Goal: Information Seeking & Learning: Learn about a topic

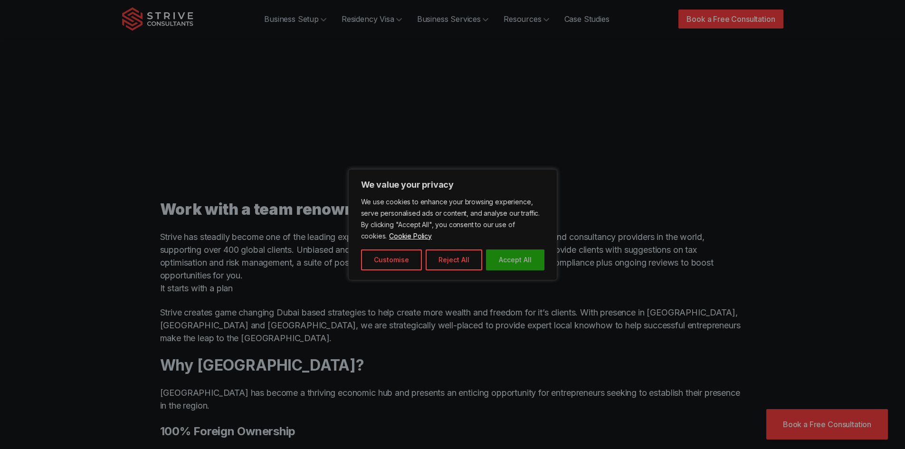
click at [504, 257] on button "Accept All" at bounding box center [515, 259] width 58 height 21
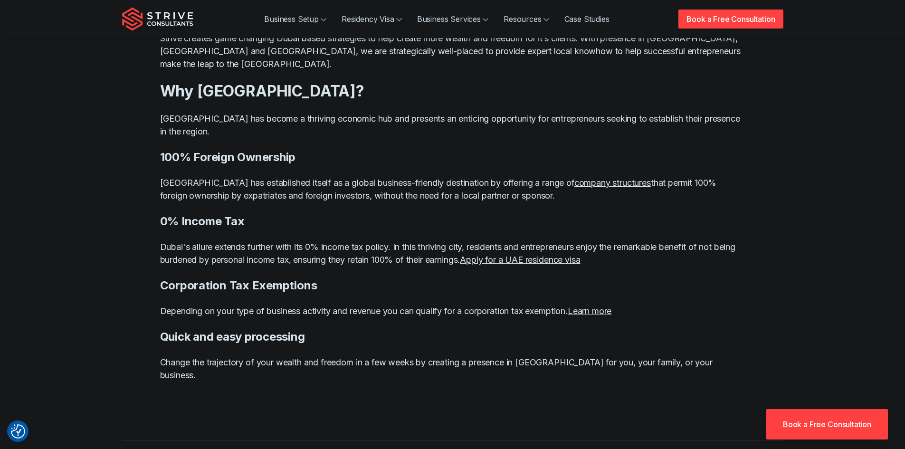
scroll to position [760, 0]
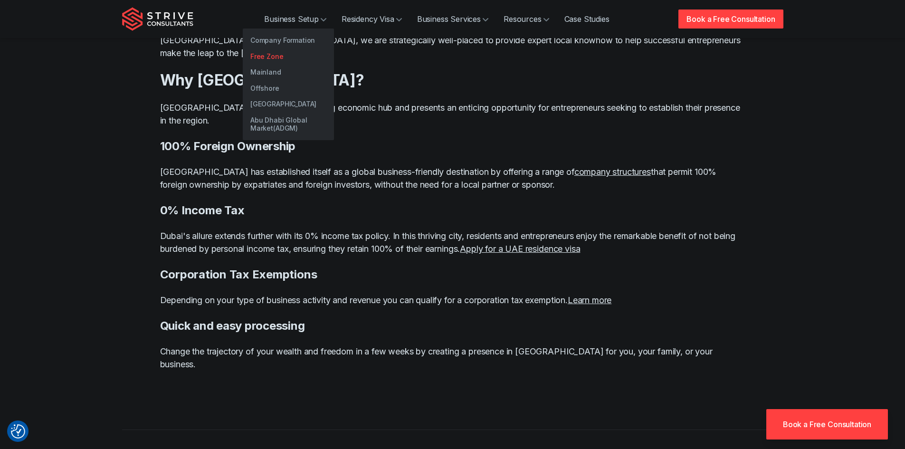
click at [269, 56] on link "Free Zone" at bounding box center [288, 56] width 91 height 16
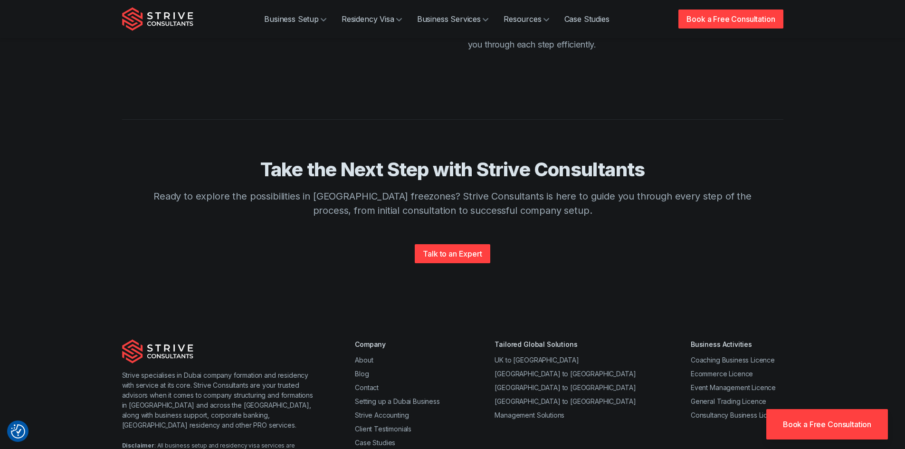
scroll to position [2272, 0]
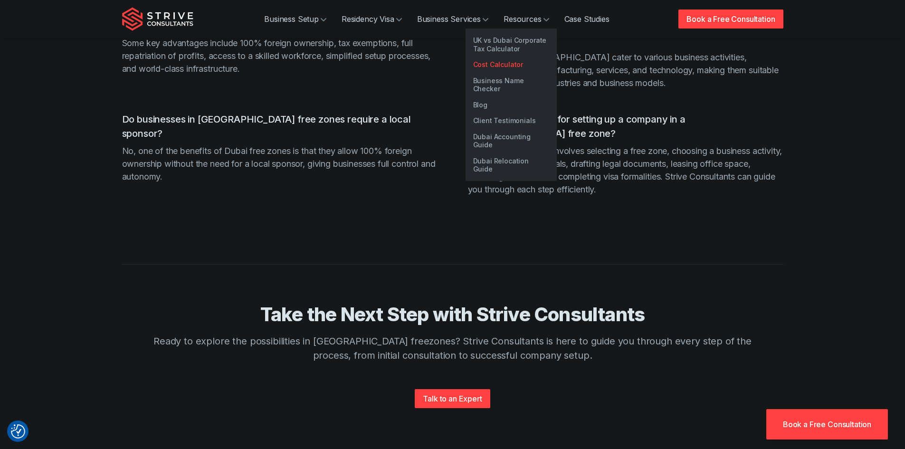
click at [508, 68] on link "Cost Calculator" at bounding box center [511, 65] width 91 height 16
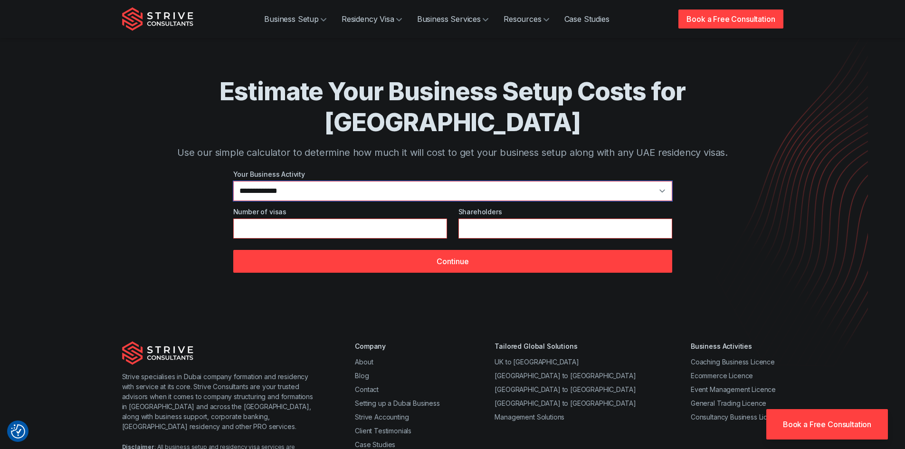
click at [282, 181] on select "**********" at bounding box center [452, 191] width 439 height 20
select select "*"
click at [233, 181] on select "**********" at bounding box center [452, 191] width 439 height 20
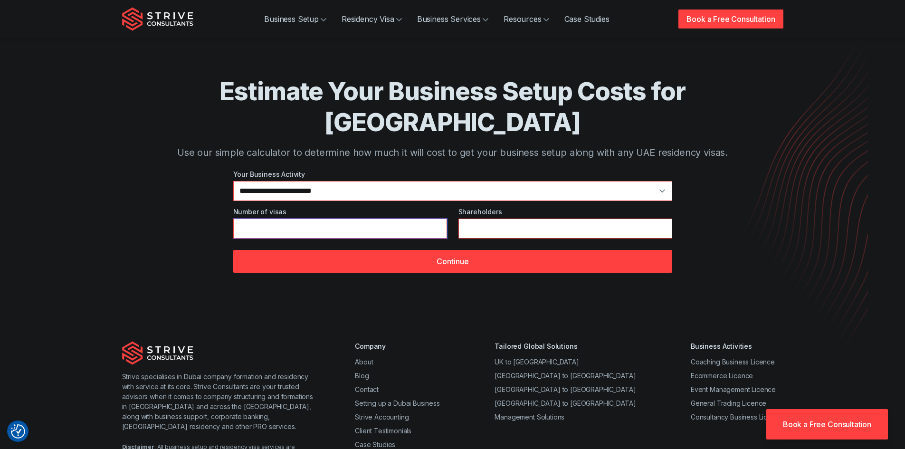
click at [276, 219] on input "*" at bounding box center [340, 229] width 214 height 20
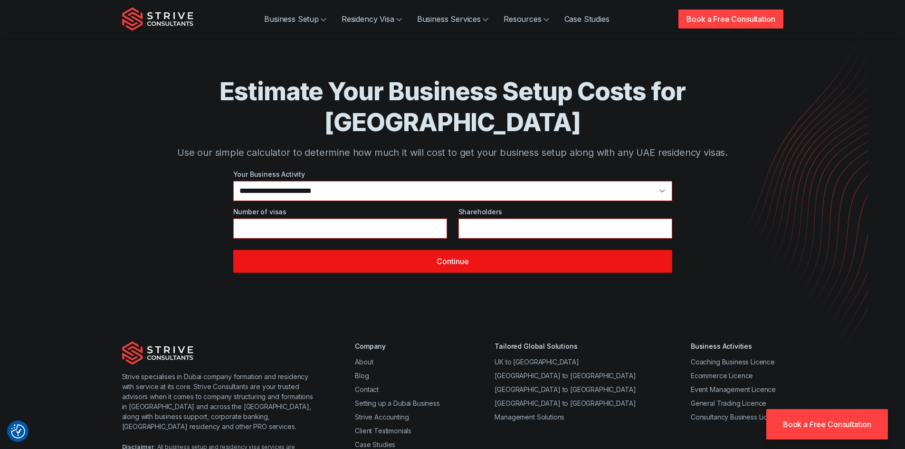
click at [463, 250] on button "Continue" at bounding box center [452, 261] width 439 height 23
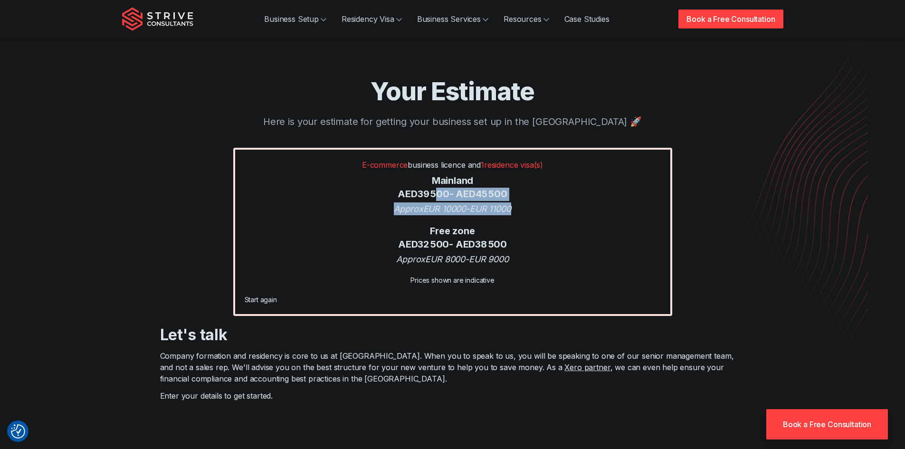
drag, startPoint x: 532, startPoint y: 201, endPoint x: 437, endPoint y: 194, distance: 95.3
click at [437, 194] on div "E-commerce business licence and 1 residence visa(s) Mainland AED 39 500 - AED 4…" at bounding box center [452, 232] width 439 height 168
click at [412, 252] on div "E-commerce business licence and 1 residence visa(s) Mainland AED 39 500 - AED 4…" at bounding box center [452, 232] width 439 height 168
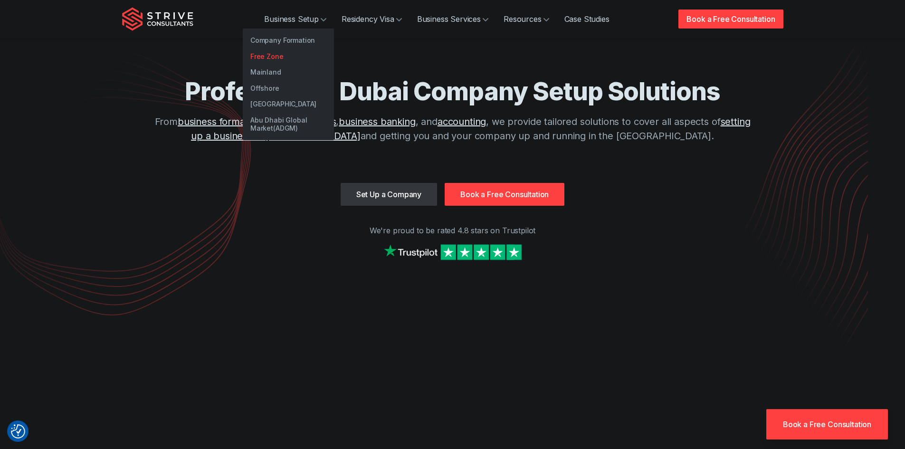
click at [266, 55] on link "Free Zone" at bounding box center [288, 56] width 91 height 16
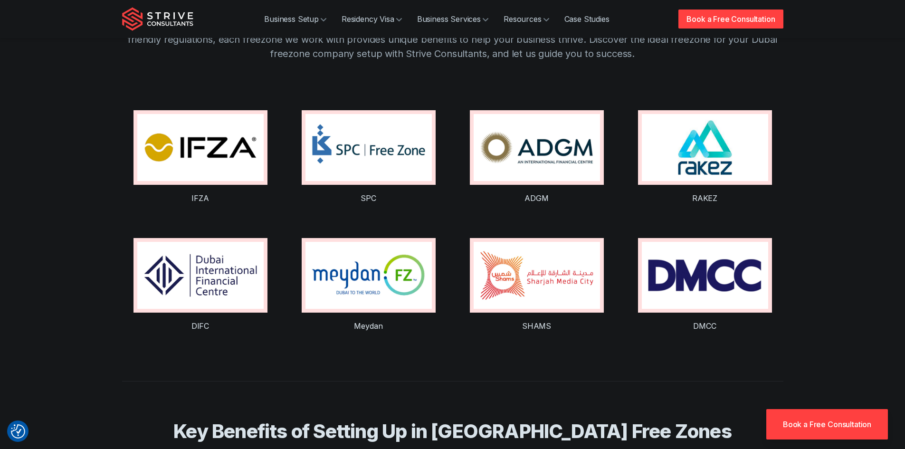
scroll to position [665, 0]
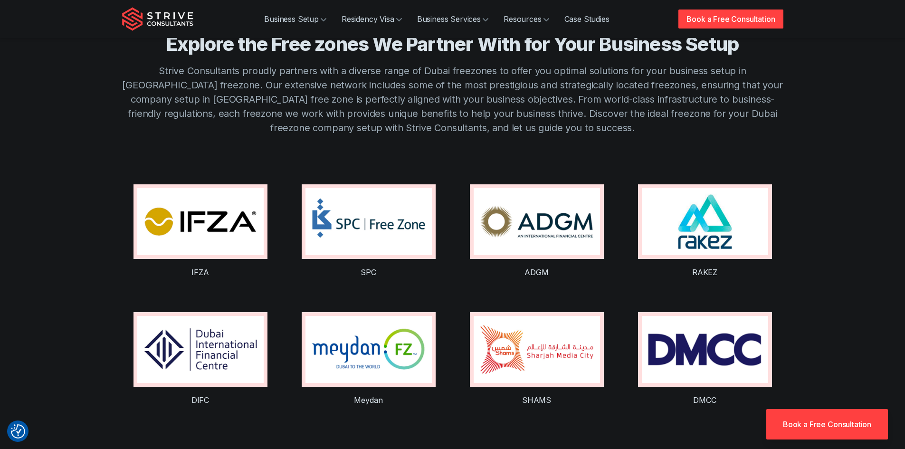
click at [703, 204] on img at bounding box center [705, 221] width 126 height 67
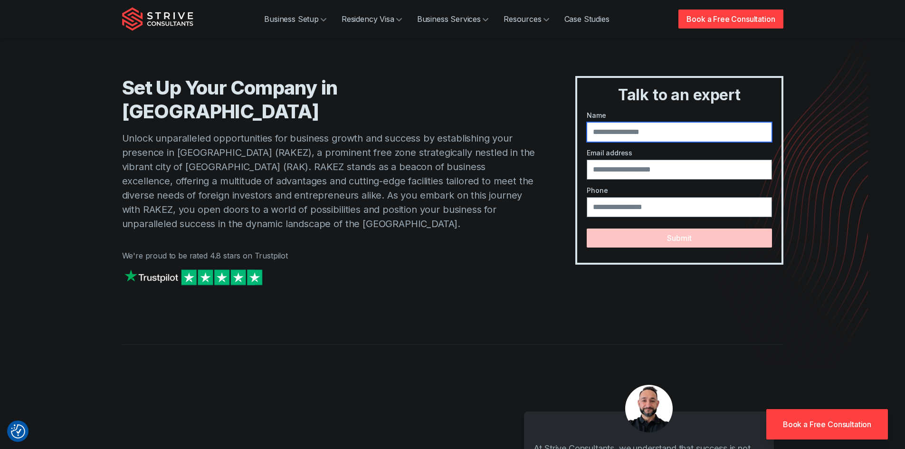
click at [621, 132] on input "text" at bounding box center [679, 132] width 185 height 20
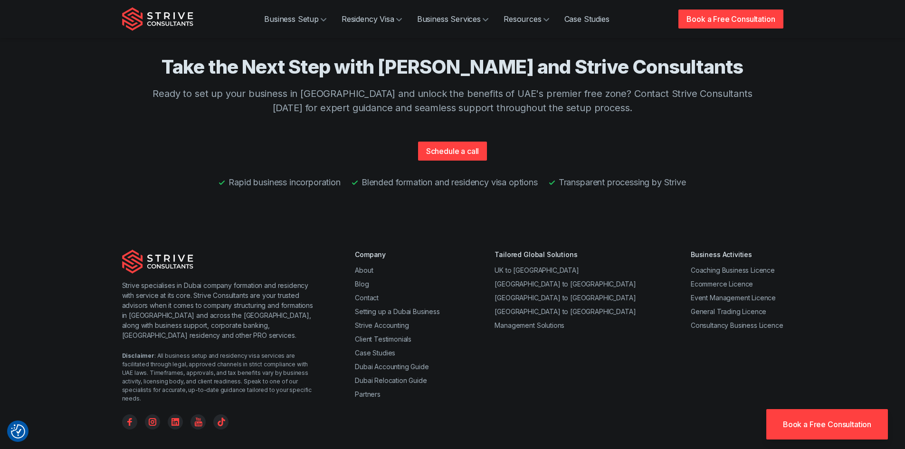
scroll to position [2509, 0]
